Goal: Task Accomplishment & Management: Use online tool/utility

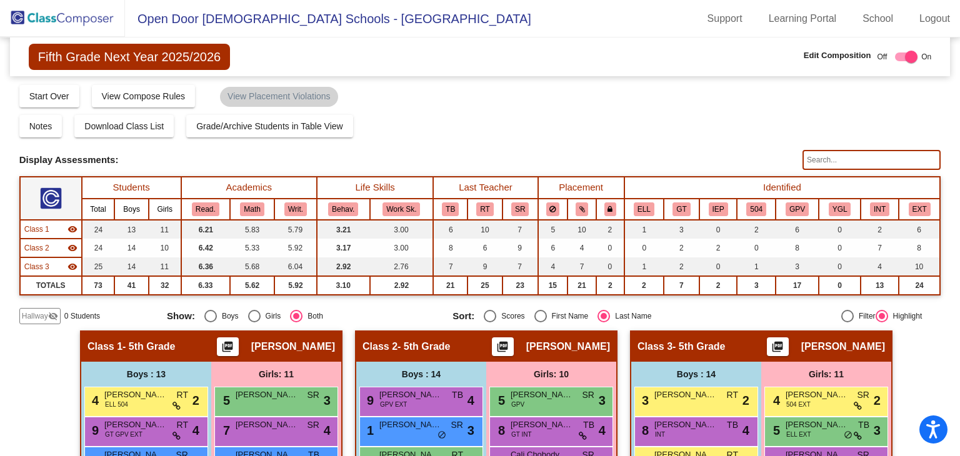
click at [61, 14] on img at bounding box center [62, 18] width 125 height 37
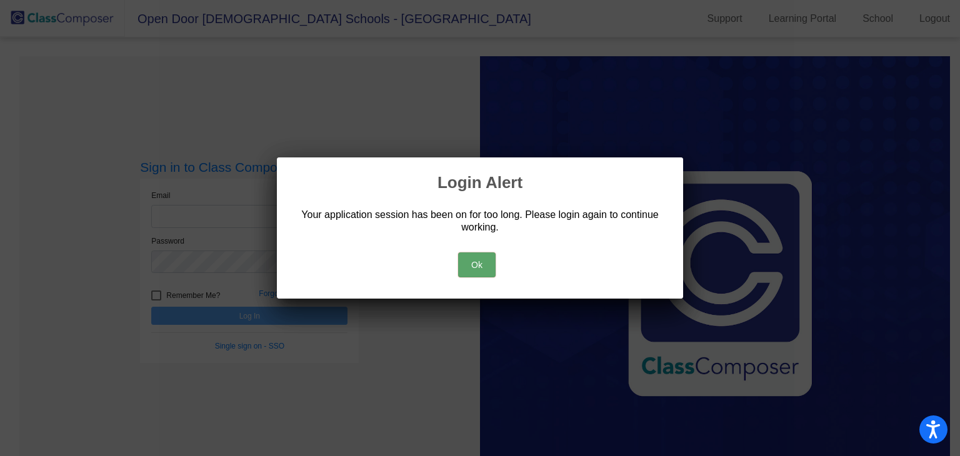
click at [497, 266] on div "Ok" at bounding box center [480, 262] width 376 height 44
click at [480, 266] on button "Ok" at bounding box center [477, 265] width 38 height 25
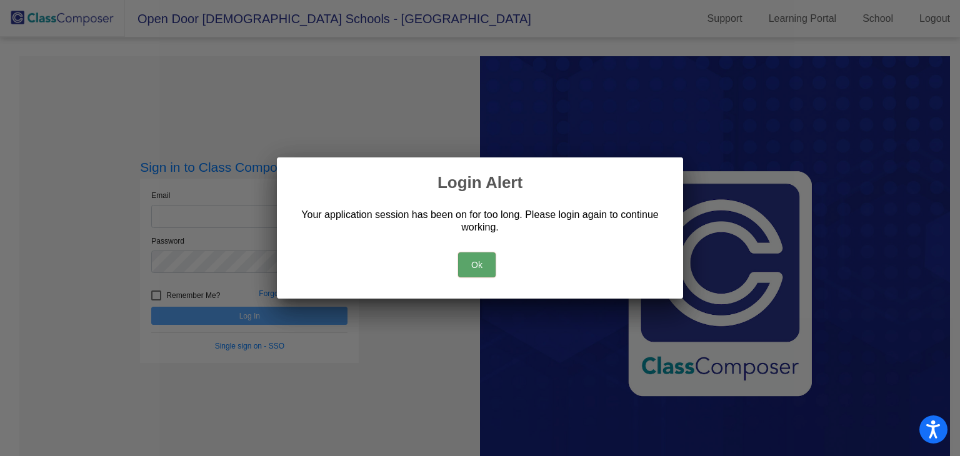
click at [453, 263] on div "Ok" at bounding box center [480, 262] width 376 height 44
click at [505, 257] on div "Ok" at bounding box center [480, 262] width 376 height 44
click at [492, 261] on button "Ok" at bounding box center [477, 265] width 38 height 25
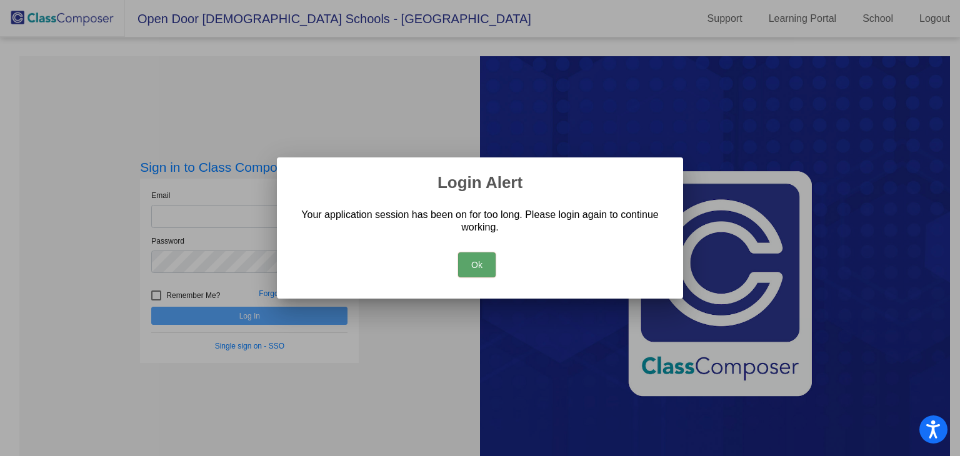
click at [473, 271] on button "Ok" at bounding box center [477, 265] width 38 height 25
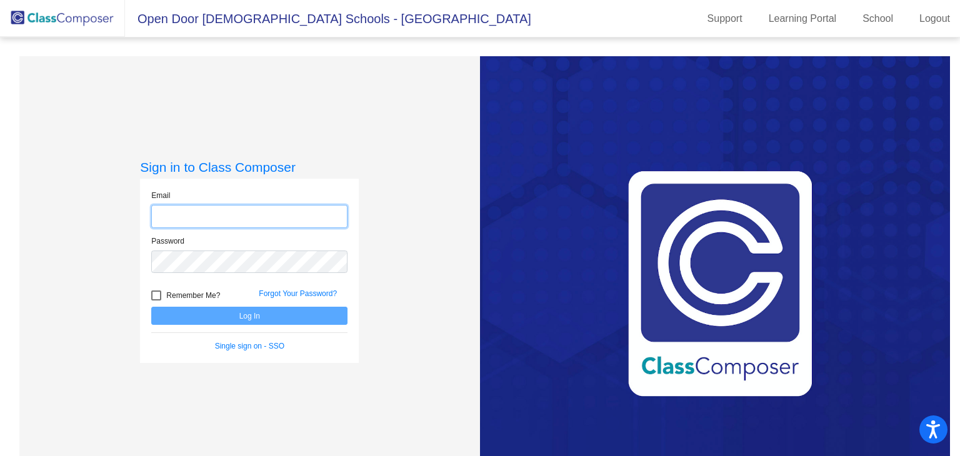
click at [221, 218] on input "email" at bounding box center [249, 216] width 196 height 23
type input "[EMAIL_ADDRESS][DOMAIN_NAME]"
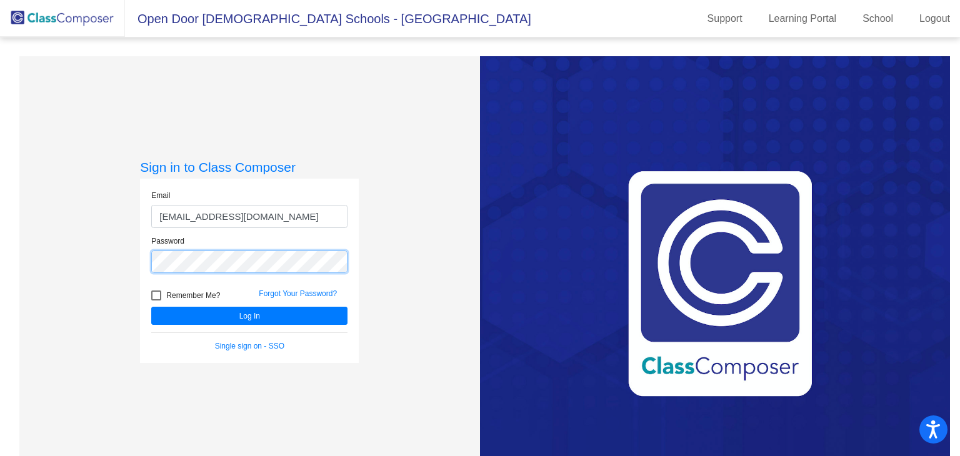
click at [151, 307] on button "Log In" at bounding box center [249, 316] width 196 height 18
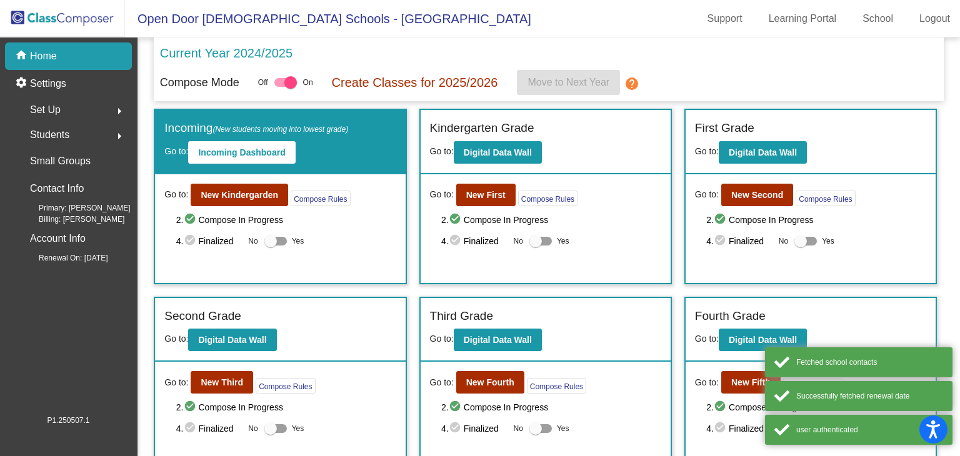
scroll to position [63, 0]
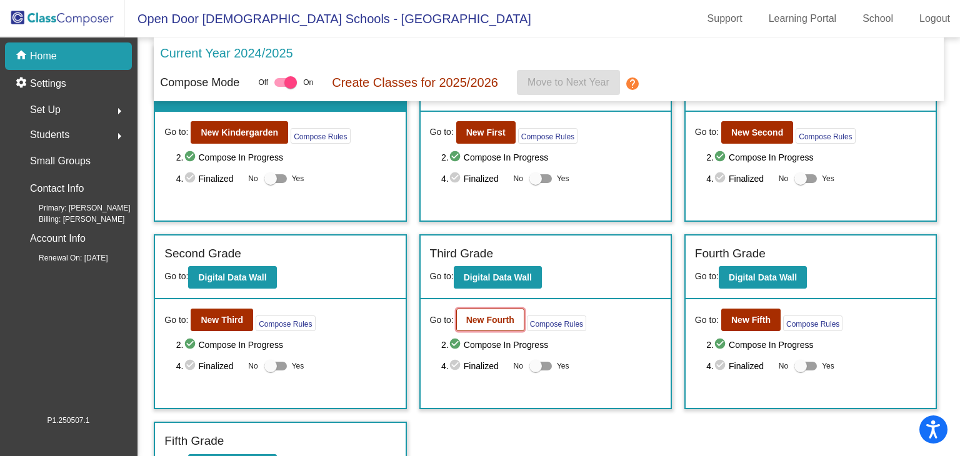
click at [456, 321] on button "New Fourth" at bounding box center [490, 320] width 68 height 23
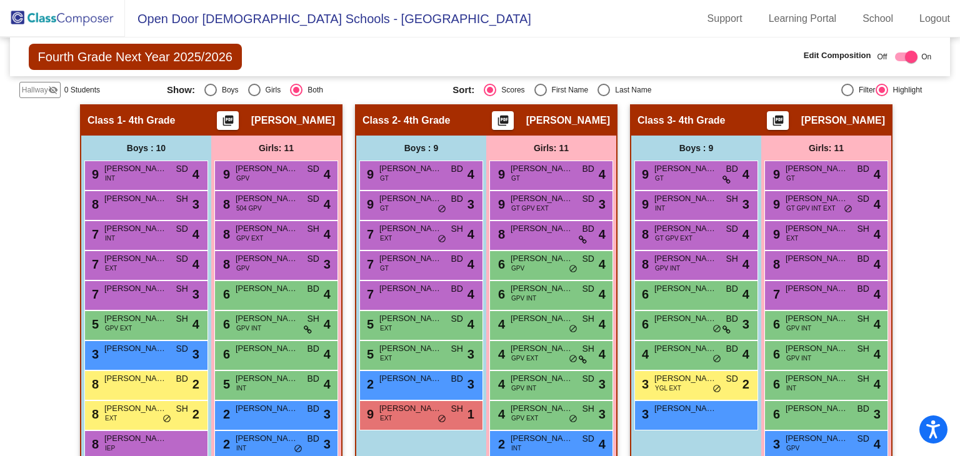
scroll to position [188, 0]
